Goal: Transaction & Acquisition: Purchase product/service

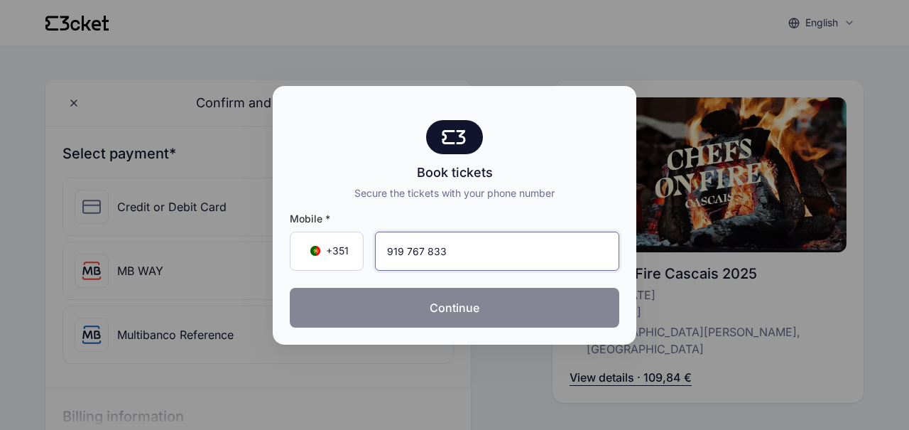
type input "919 767 833"
click at [568, 315] on button "Continue" at bounding box center [455, 308] width 330 height 40
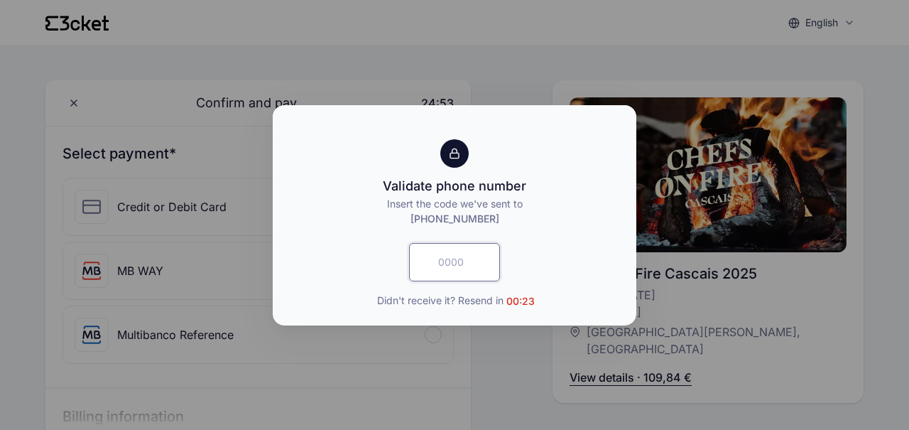
click at [441, 257] on input "text" at bounding box center [454, 262] width 91 height 38
type input "4591"
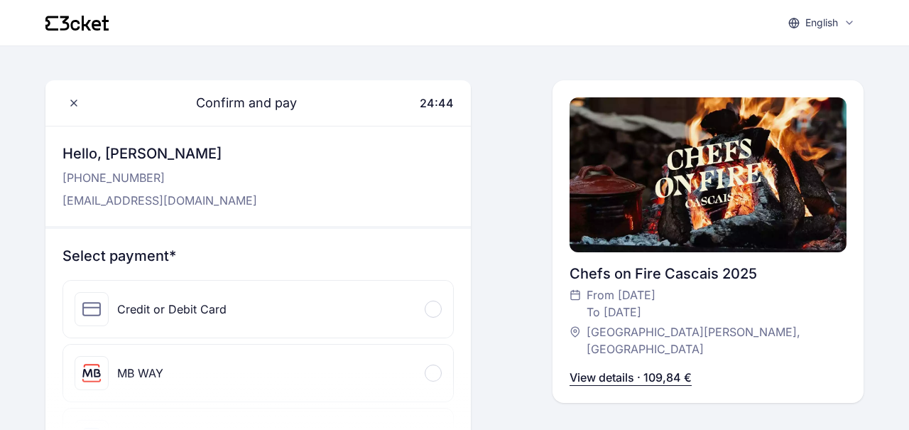
scroll to position [46, 0]
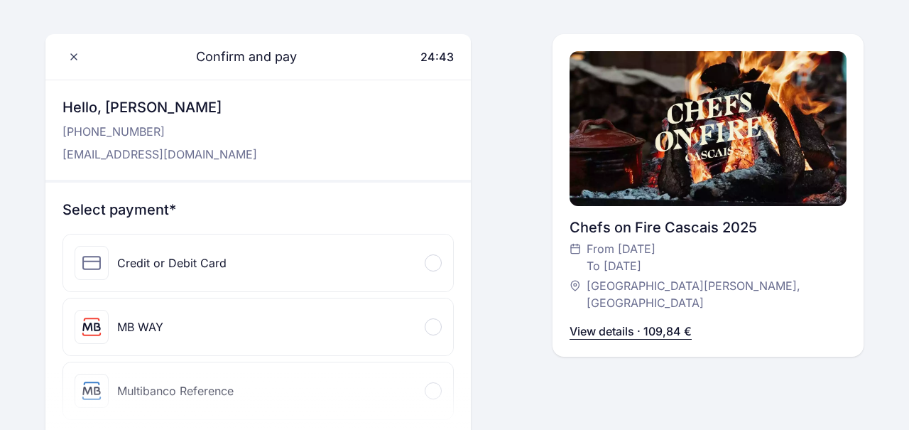
click at [428, 328] on div at bounding box center [433, 326] width 17 height 17
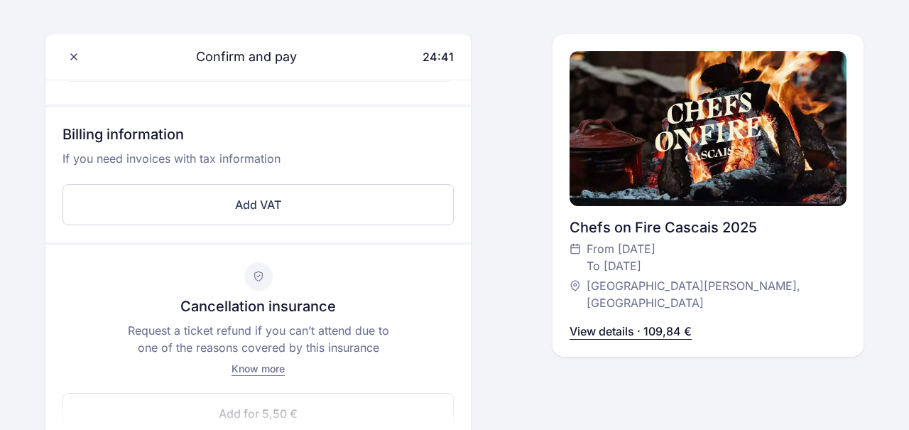
scroll to position [482, 0]
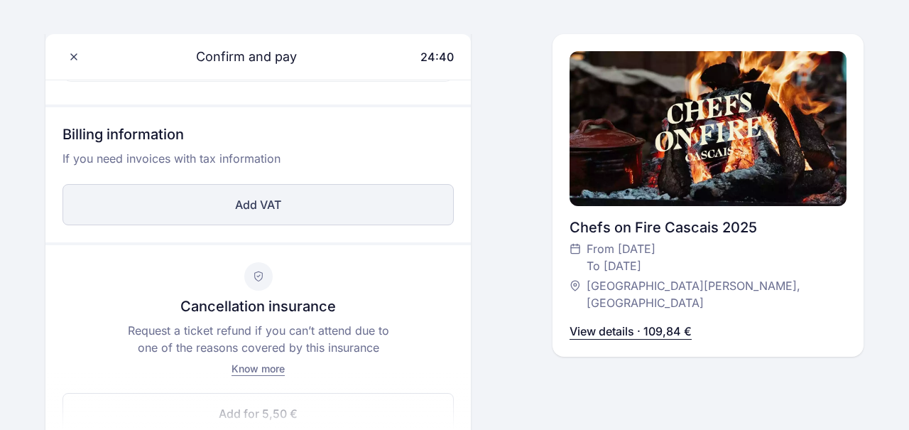
click at [409, 213] on button "Add VAT" at bounding box center [258, 204] width 391 height 41
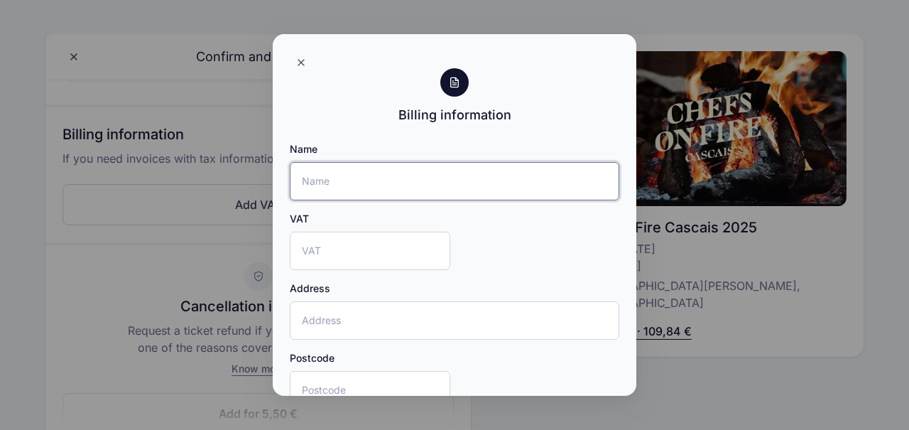
click at [501, 184] on input "Name" at bounding box center [455, 181] width 330 height 38
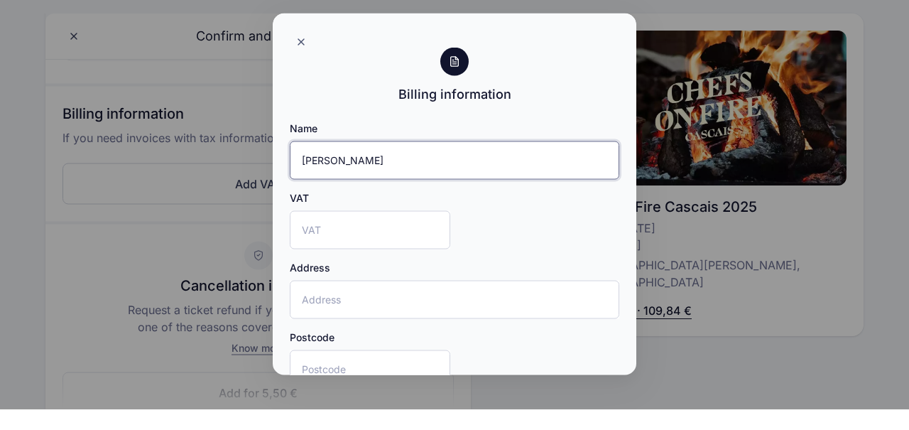
type input "Claudio Dias"
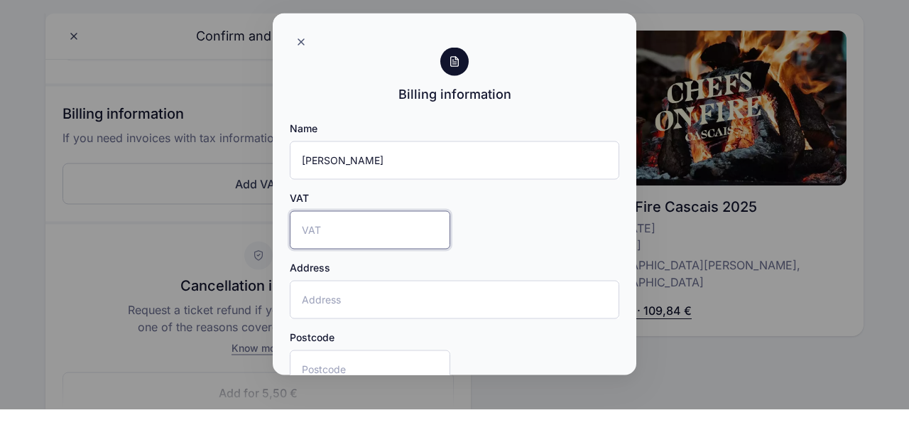
click at [318, 232] on input "VAT" at bounding box center [370, 251] width 161 height 38
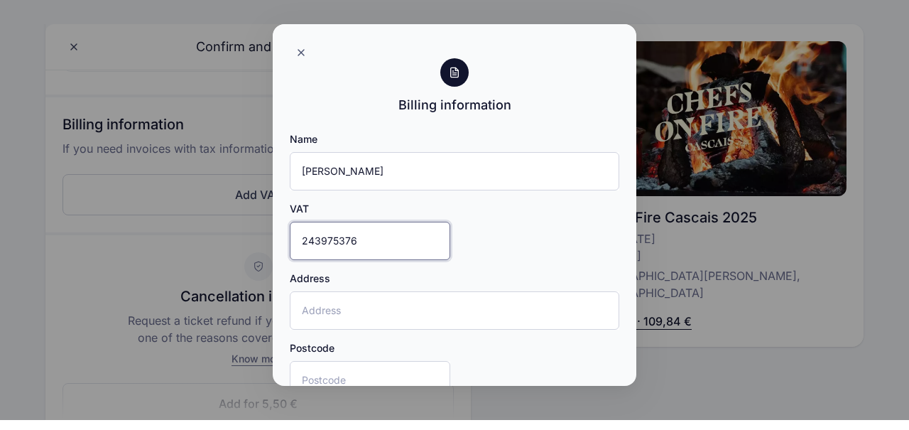
type input "243975376"
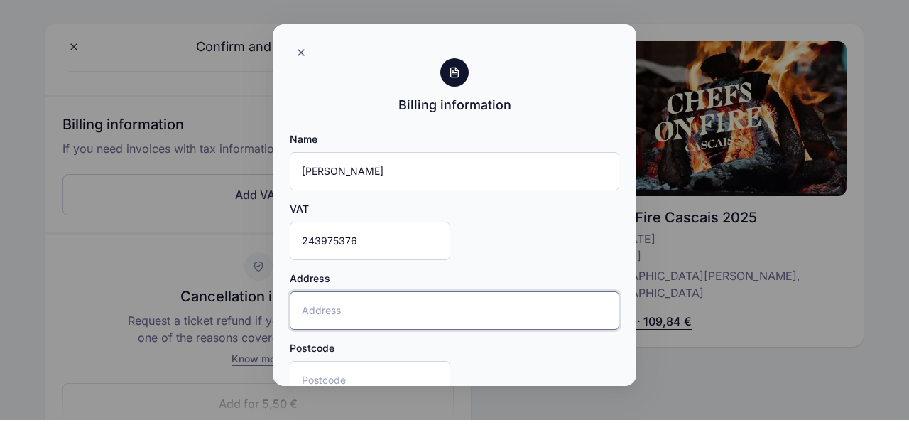
click at [526, 301] on input "Address" at bounding box center [455, 320] width 330 height 38
type input "Praça Quinta São Francisco dos Matos 6 2º esquerdo"
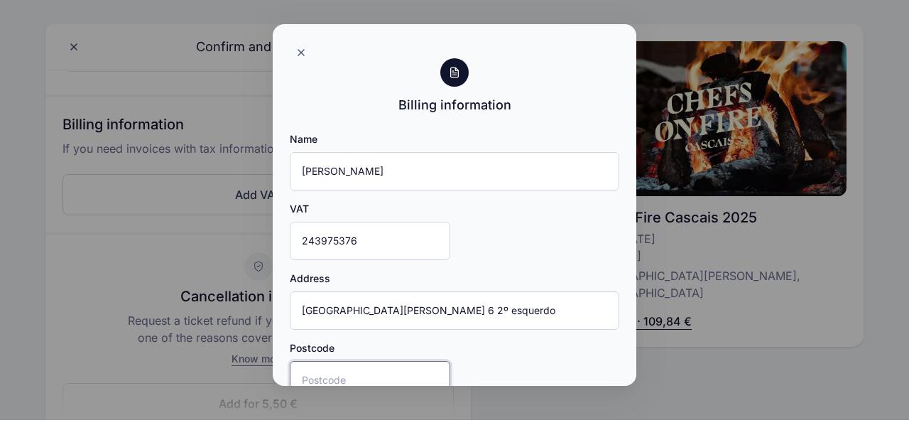
type input "2825-159"
type input "Caparica"
type input "Portugal"
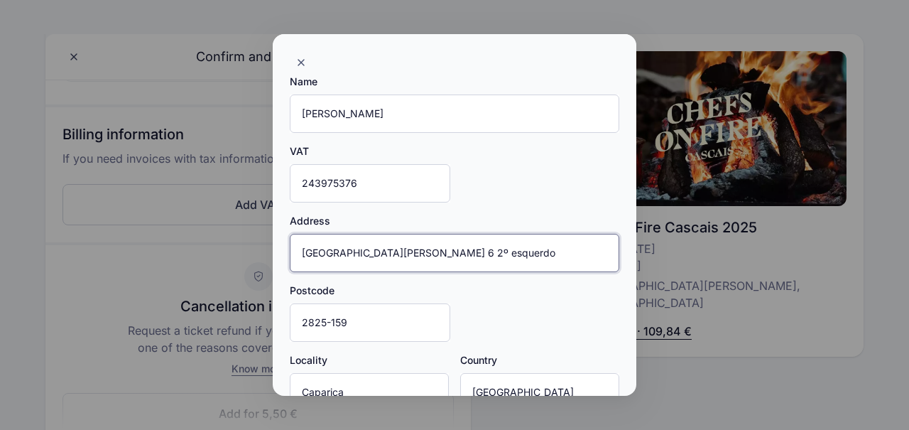
scroll to position [92, 0]
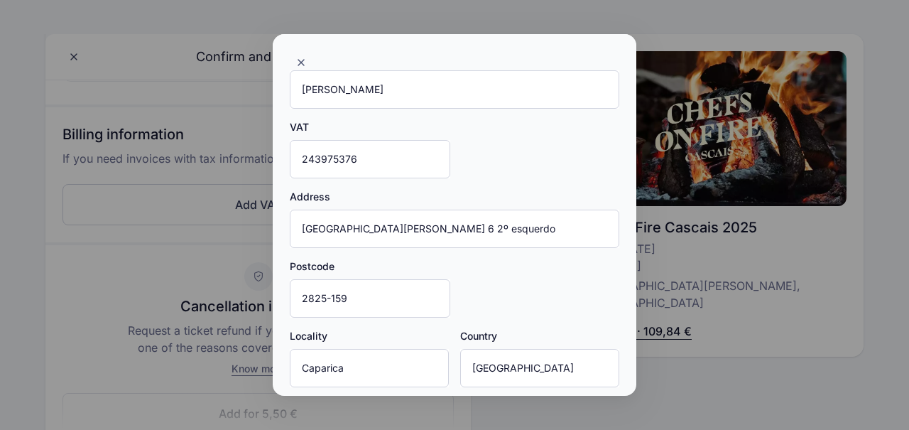
click at [553, 407] on button "Add" at bounding box center [455, 427] width 330 height 40
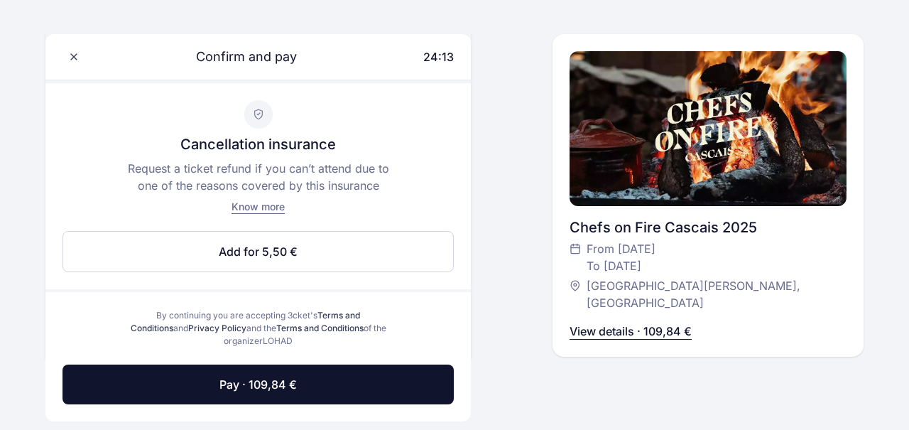
scroll to position [767, 0]
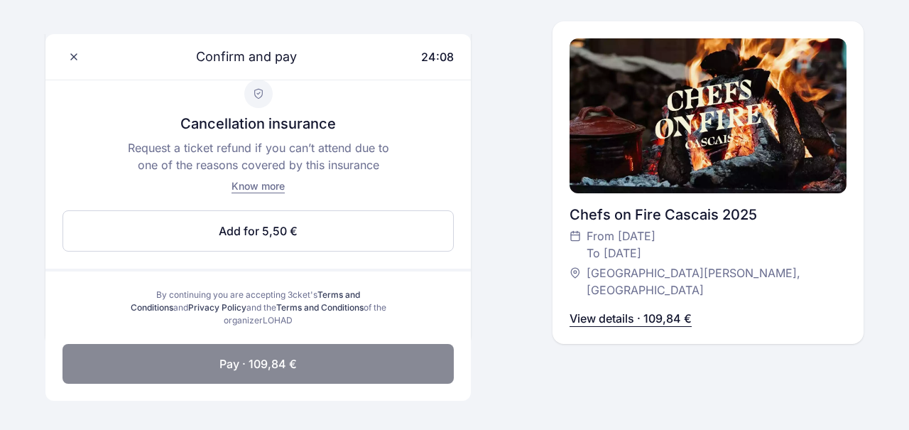
click at [417, 374] on button "Pay · 109,84 €" at bounding box center [258, 364] width 391 height 40
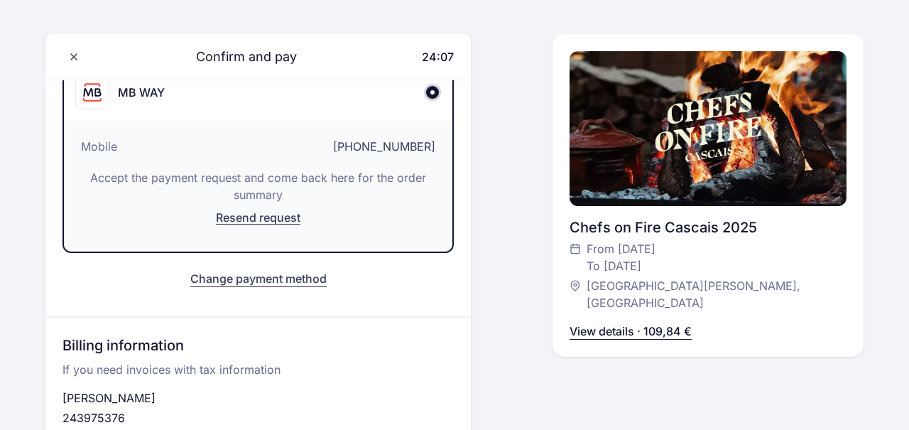
scroll to position [149, 0]
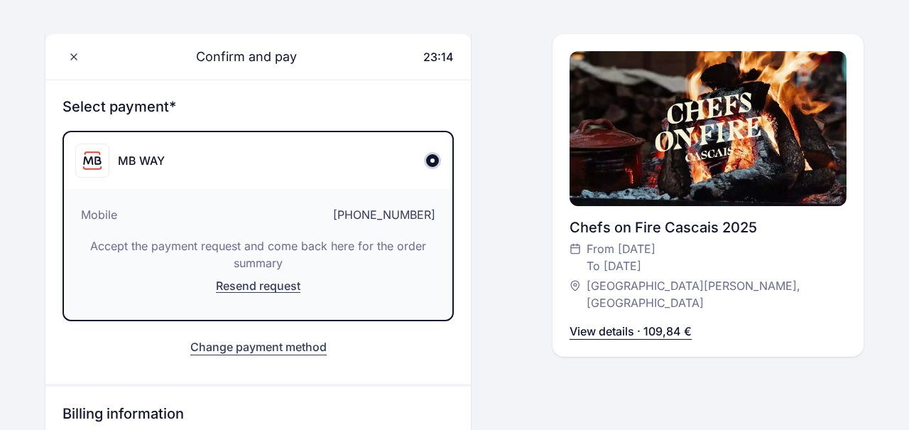
click at [801, 356] on div "Confirm and pay 23:14 Hello, Cláudio Dias +351 919 767 833 c.francisco779@gmail…" at bounding box center [708, 301] width 311 height 741
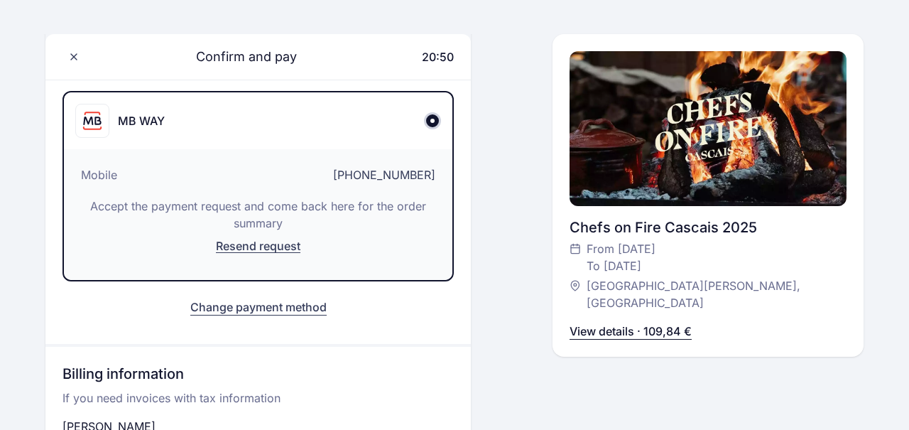
scroll to position [0, 0]
